Goal: Information Seeking & Learning: Learn about a topic

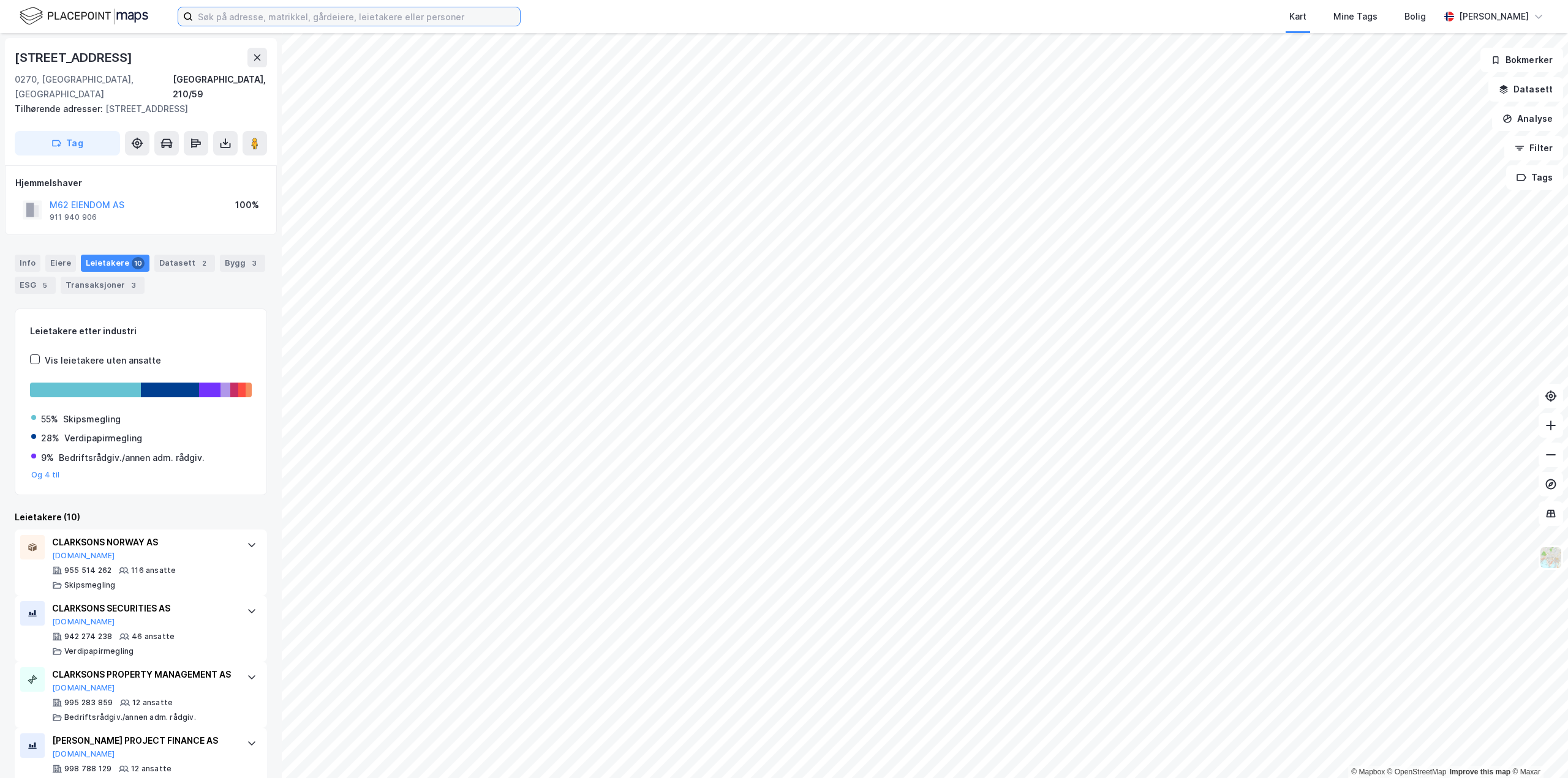
click at [311, 22] on input at bounding box center [357, 16] width 327 height 18
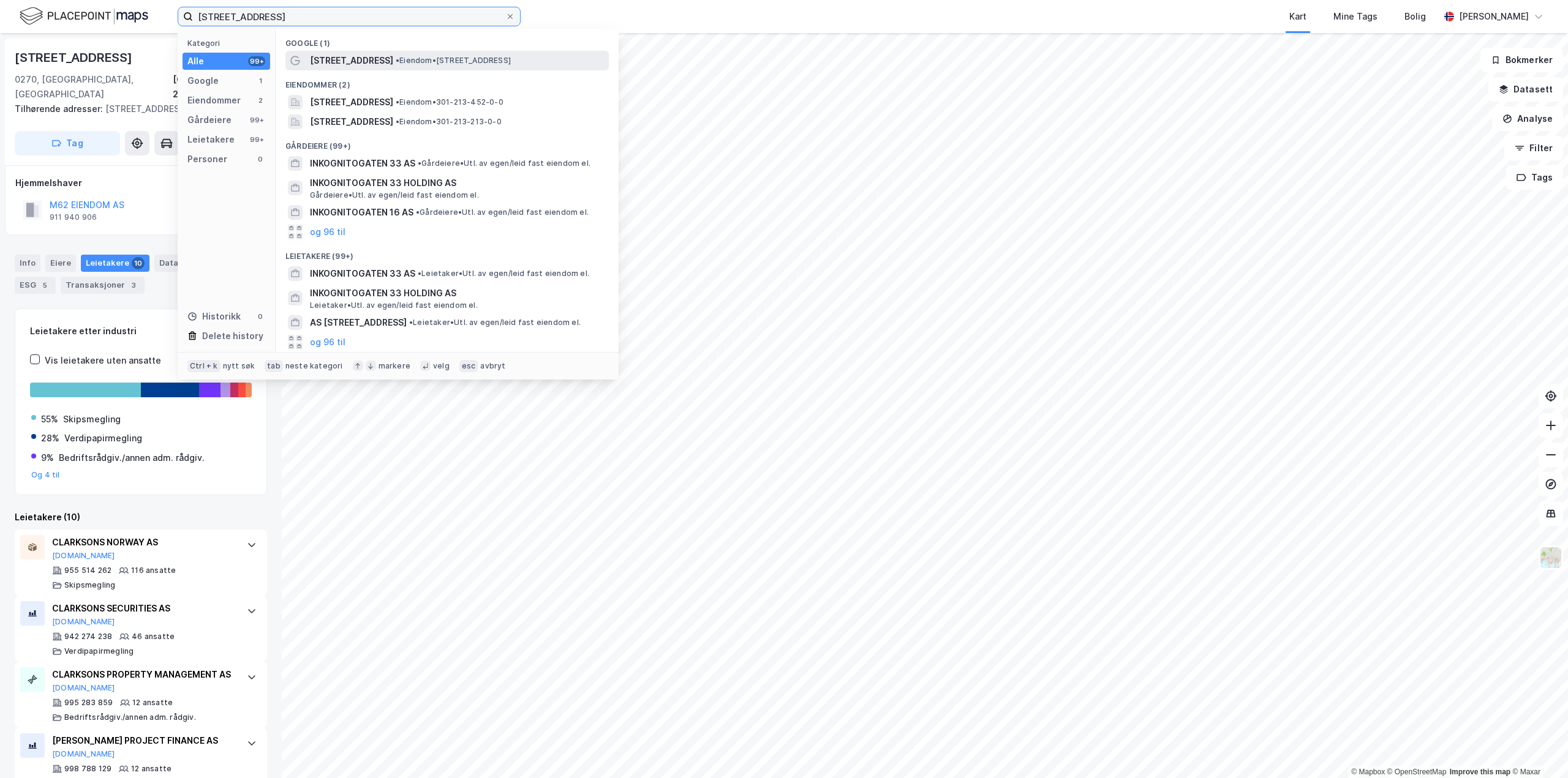
type input "[STREET_ADDRESS]"
click at [374, 64] on span "[STREET_ADDRESS]" at bounding box center [351, 60] width 83 height 14
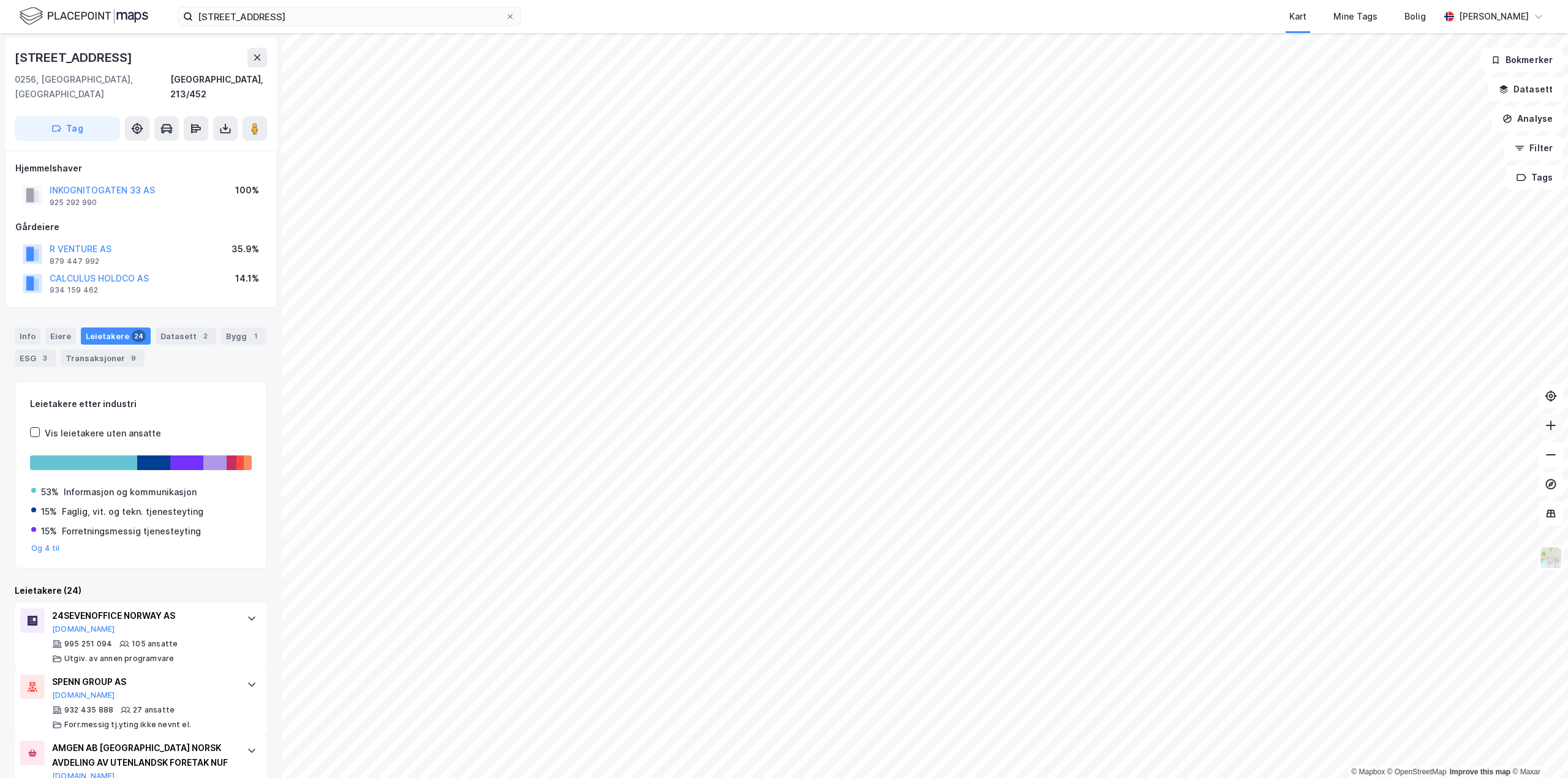
click at [1551, 431] on icon at bounding box center [1551, 426] width 13 height 13
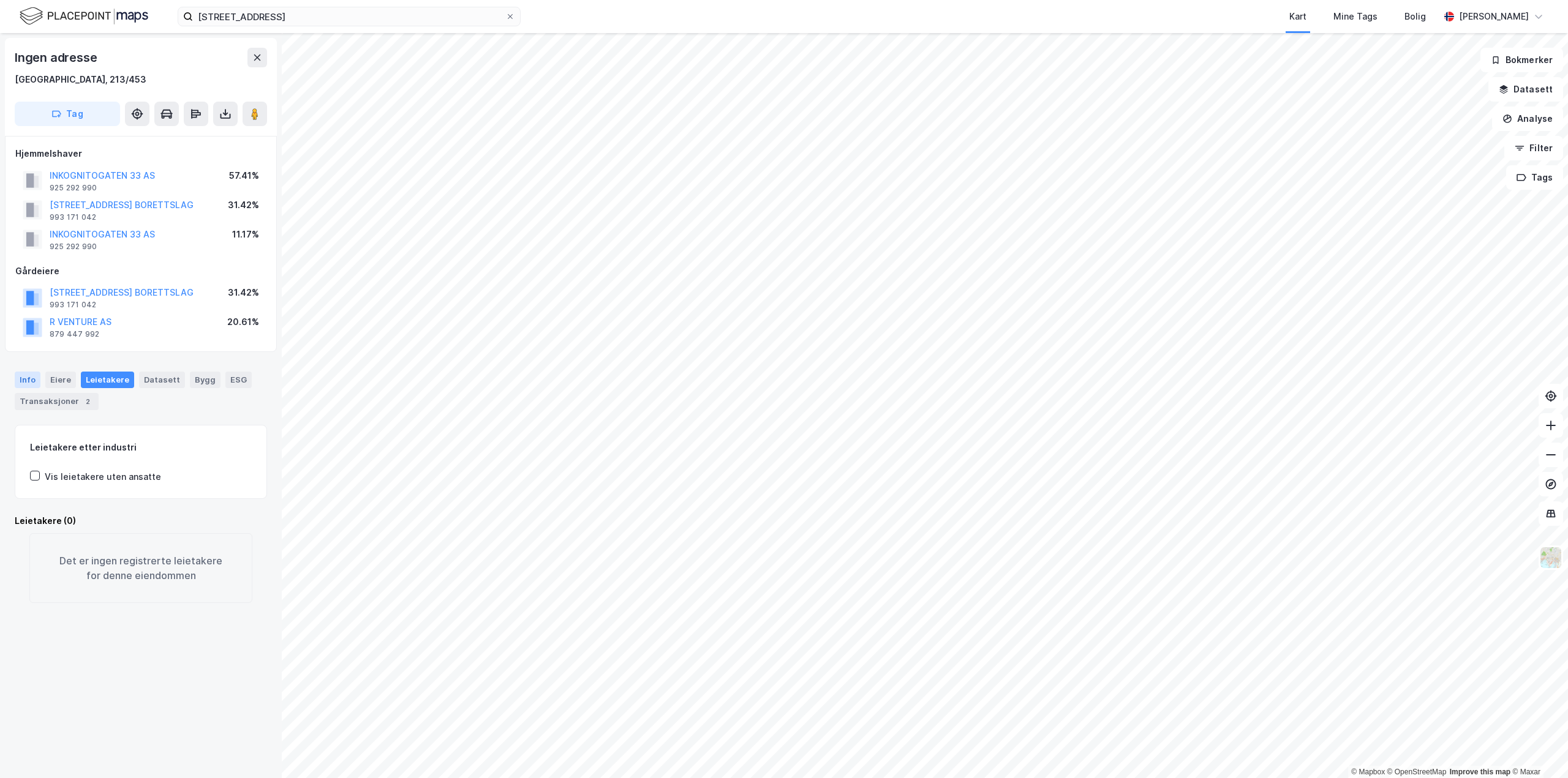
click at [22, 379] on div "Info" at bounding box center [27, 379] width 26 height 16
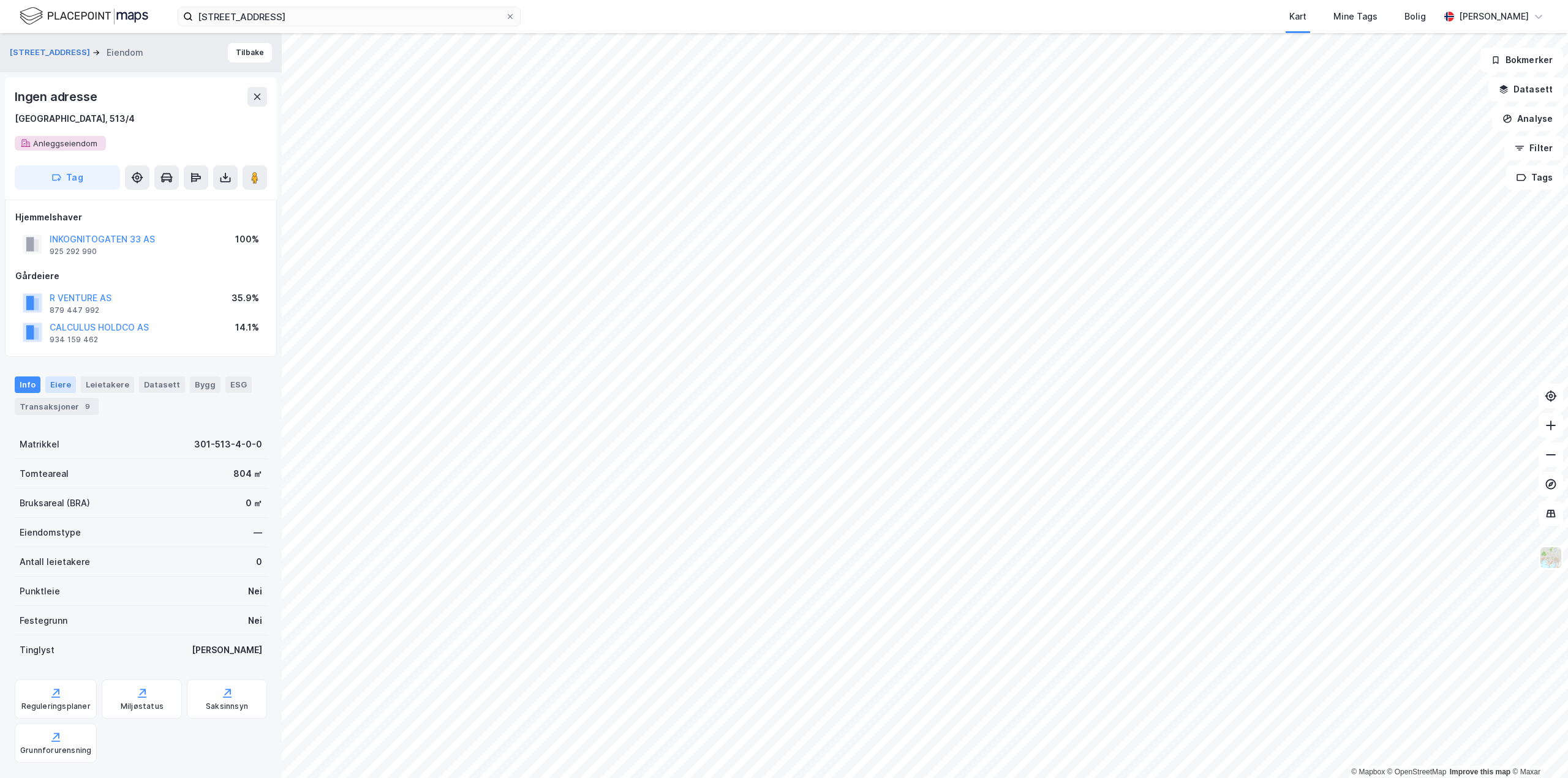
click at [56, 382] on div "Eiere" at bounding box center [60, 384] width 31 height 16
